Goal: Task Accomplishment & Management: Complete application form

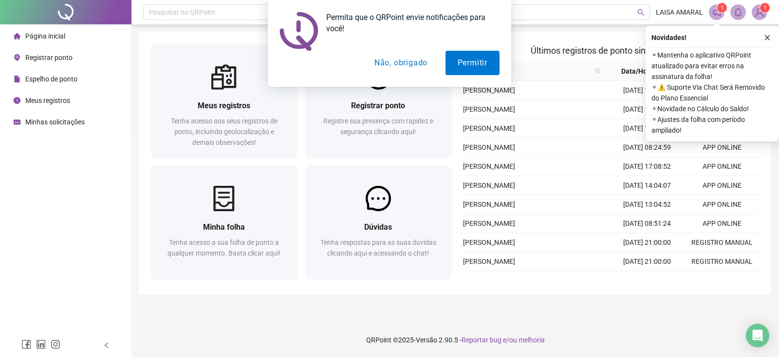
click at [490, 75] on div "Permita que o QRPoint envie notificações para você! Permitir Não, obrigado" at bounding box center [390, 43] width 244 height 87
click at [484, 66] on button "Permitir" at bounding box center [473, 63] width 54 height 24
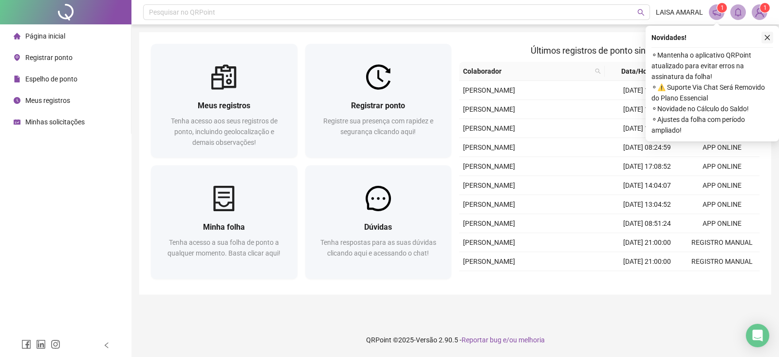
click at [765, 39] on icon "close" at bounding box center [767, 37] width 5 height 5
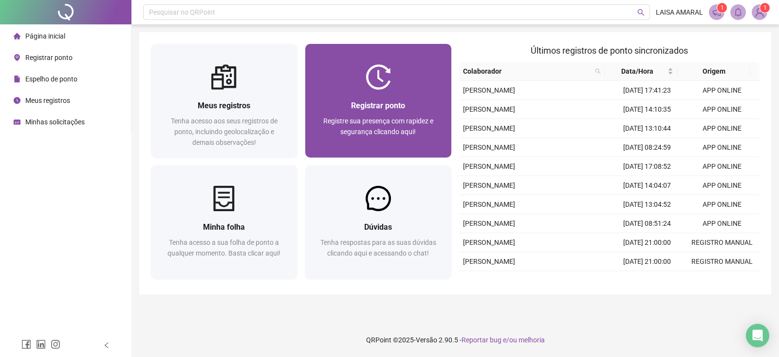
click at [360, 104] on span "Registrar ponto" at bounding box center [378, 105] width 54 height 9
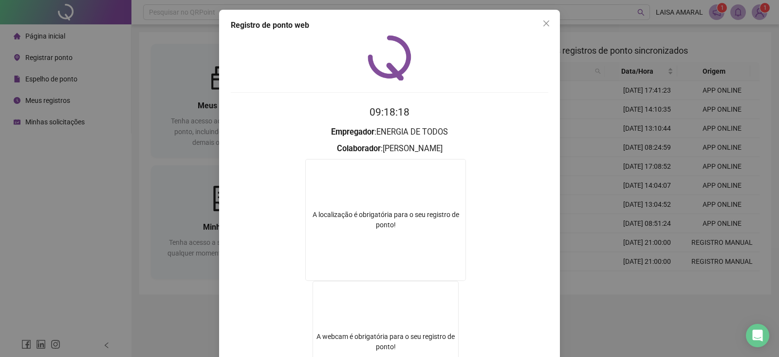
scroll to position [113, 0]
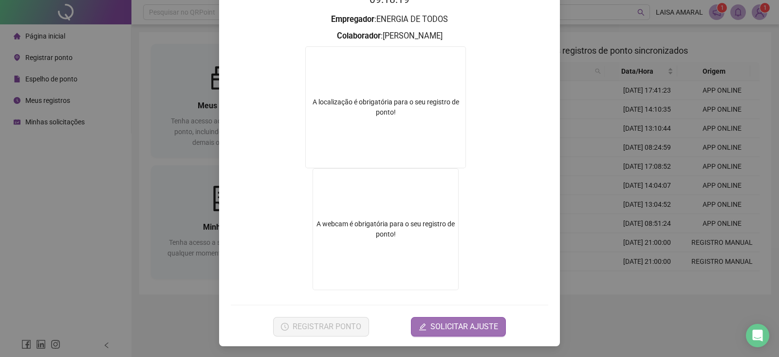
click at [454, 325] on span "SOLICITAR AJUSTE" at bounding box center [465, 327] width 68 height 12
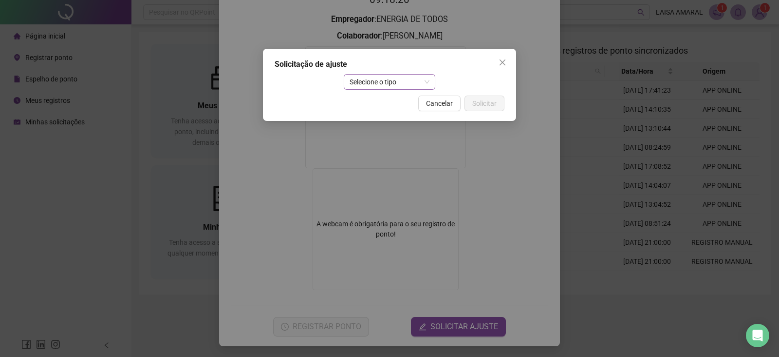
click at [395, 80] on span "Selecione o tipo" at bounding box center [390, 82] width 80 height 15
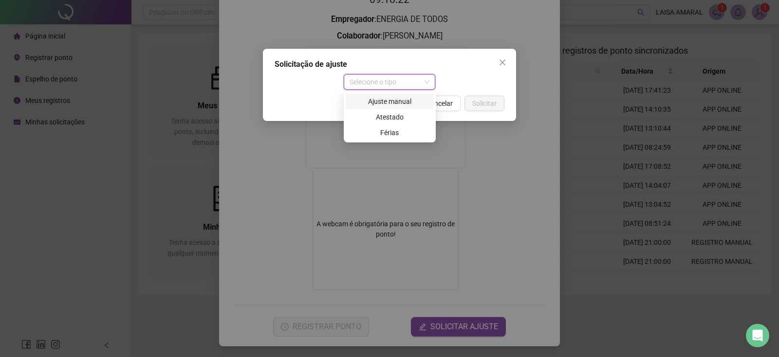
click at [404, 103] on div "Ajuste manual" at bounding box center [390, 101] width 76 height 11
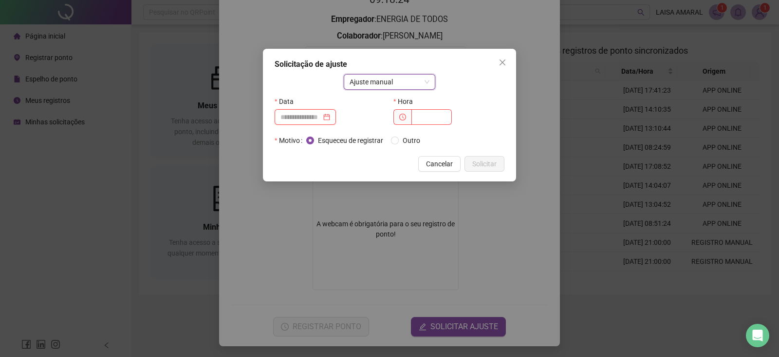
click at [305, 112] on input at bounding box center [301, 117] width 41 height 11
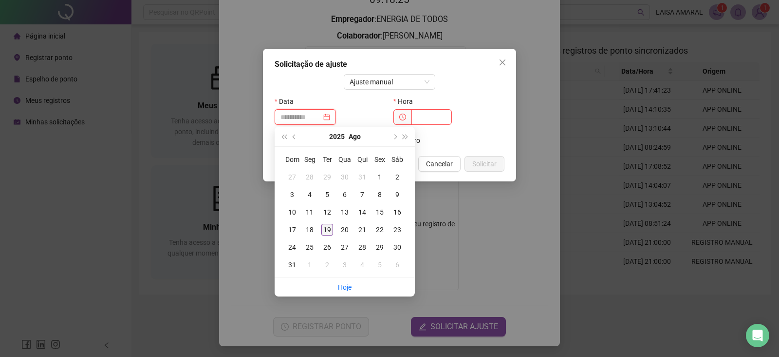
type input "**********"
click at [326, 230] on div "19" at bounding box center [328, 230] width 12 height 12
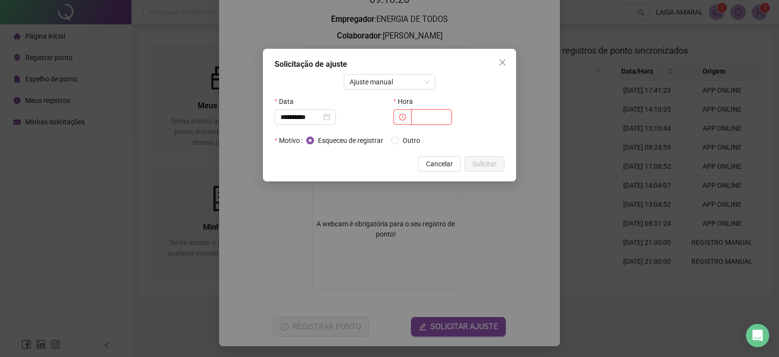
click at [426, 118] on input "text" at bounding box center [432, 117] width 40 height 16
click at [404, 116] on icon "clock-circle" at bounding box center [402, 117] width 7 height 7
click at [433, 122] on input "text" at bounding box center [432, 117] width 40 height 16
type input "*"
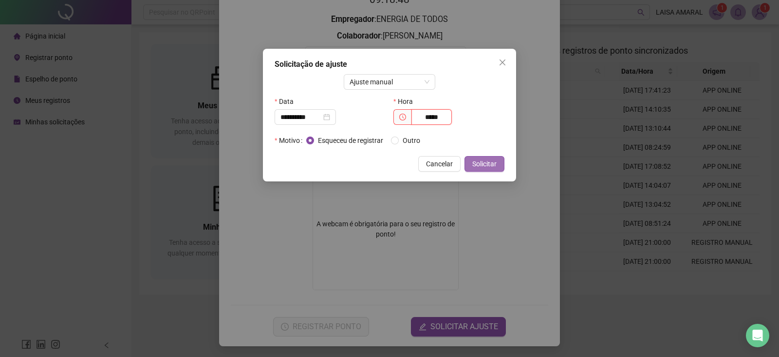
type input "*****"
click at [486, 167] on span "Solicitar" at bounding box center [485, 163] width 24 height 11
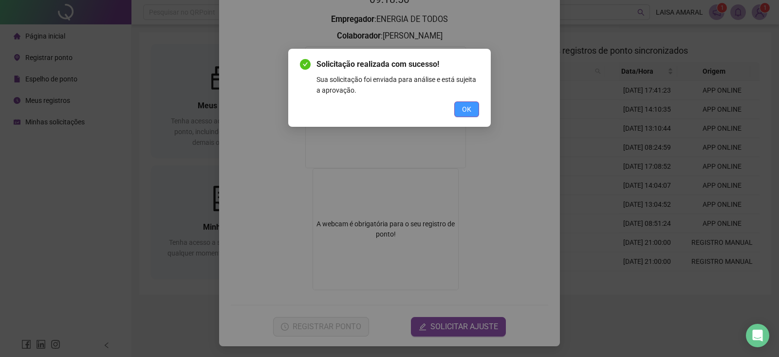
click at [462, 111] on span "OK" at bounding box center [466, 109] width 9 height 11
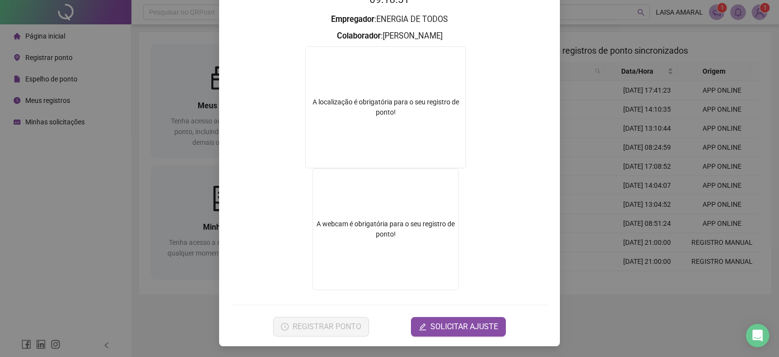
click at [633, 103] on div "Registro de ponto web 09:18:51 Empregador : ENERGIA DE TODOS Colaborador : [PER…" at bounding box center [389, 178] width 779 height 357
